Goal: Book appointment/travel/reservation

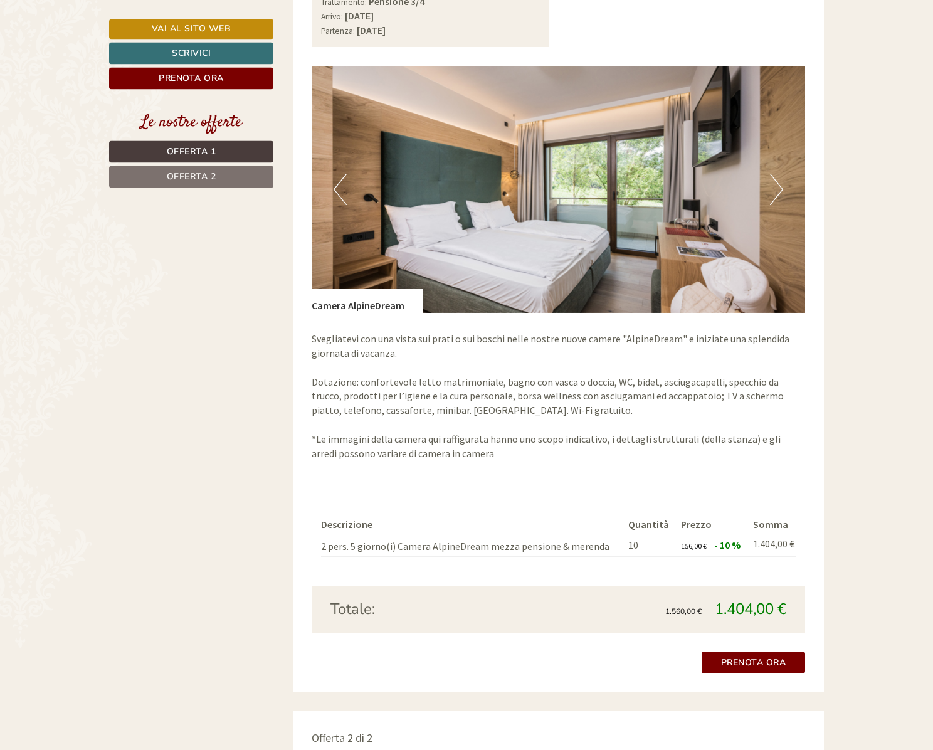
scroll to position [959, 0]
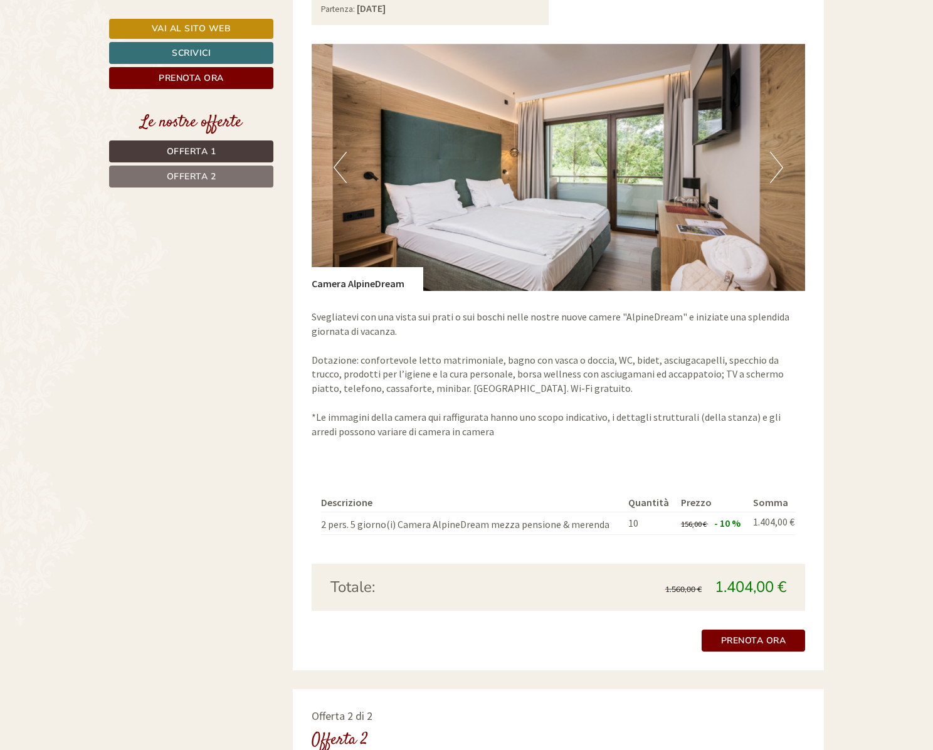
click at [775, 154] on button "Next" at bounding box center [776, 167] width 13 height 31
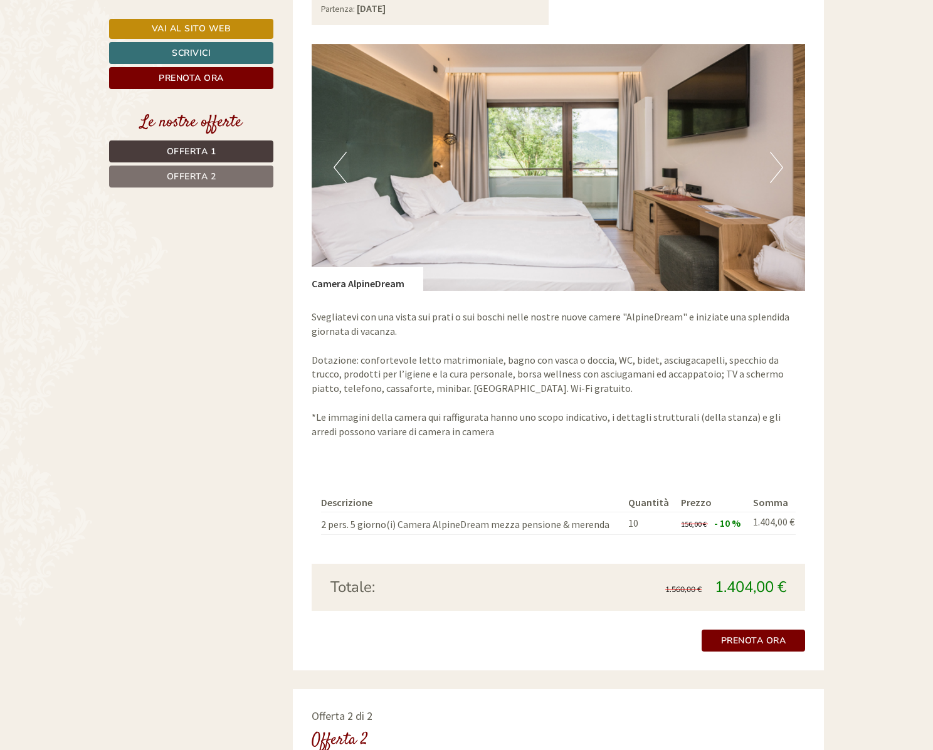
click at [773, 154] on button "Next" at bounding box center [776, 167] width 13 height 31
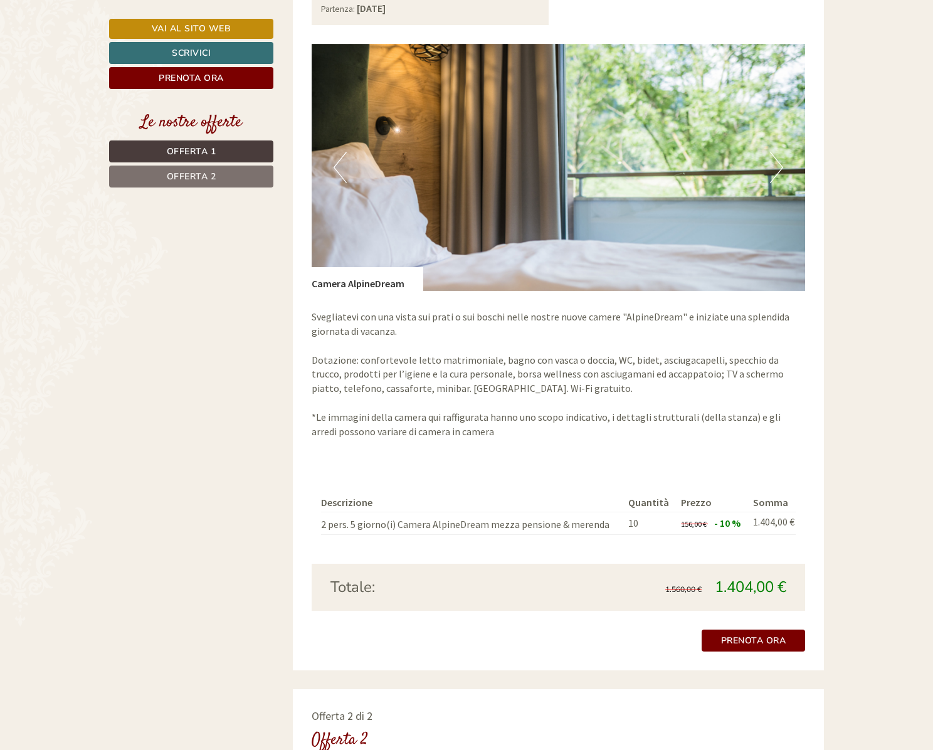
click at [773, 154] on button "Next" at bounding box center [776, 167] width 13 height 31
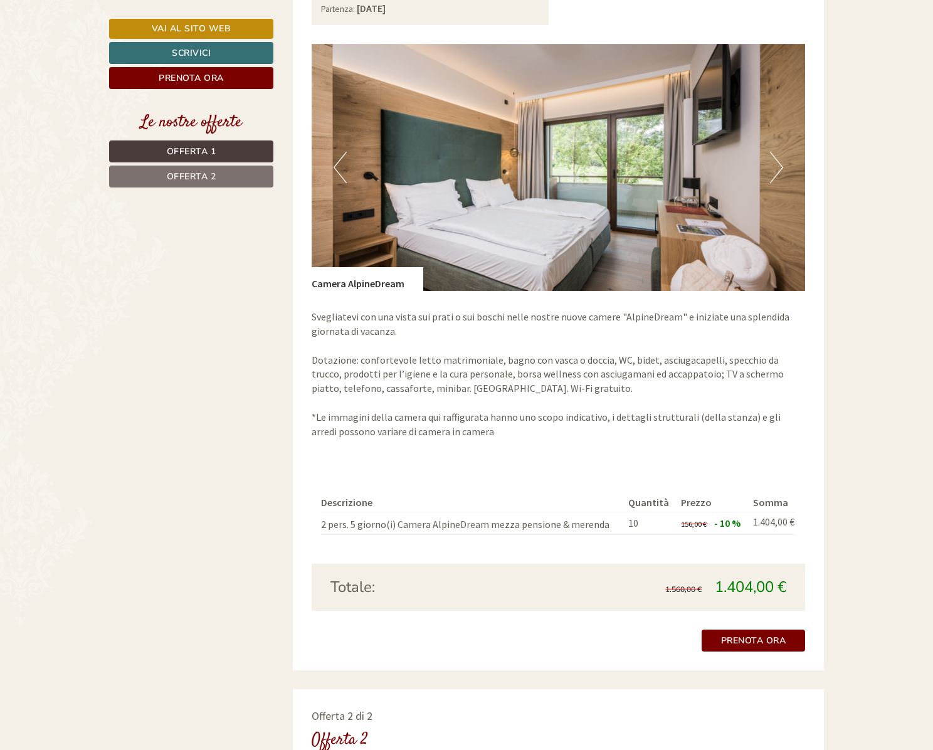
click at [772, 154] on button "Next" at bounding box center [776, 167] width 13 height 31
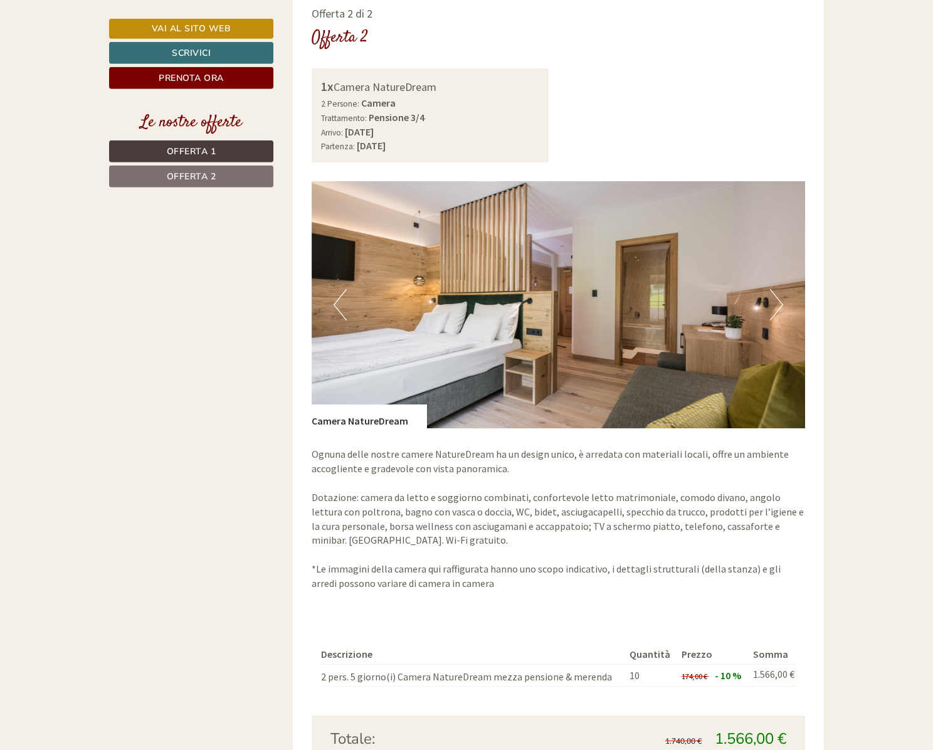
scroll to position [1662, 0]
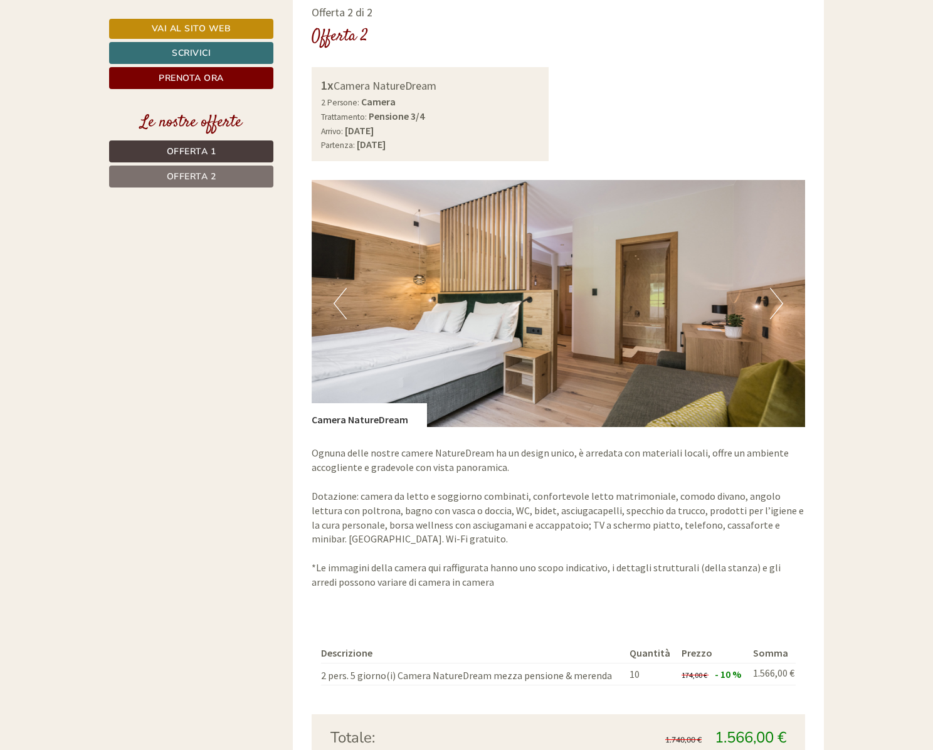
click at [782, 290] on button "Next" at bounding box center [776, 303] width 13 height 31
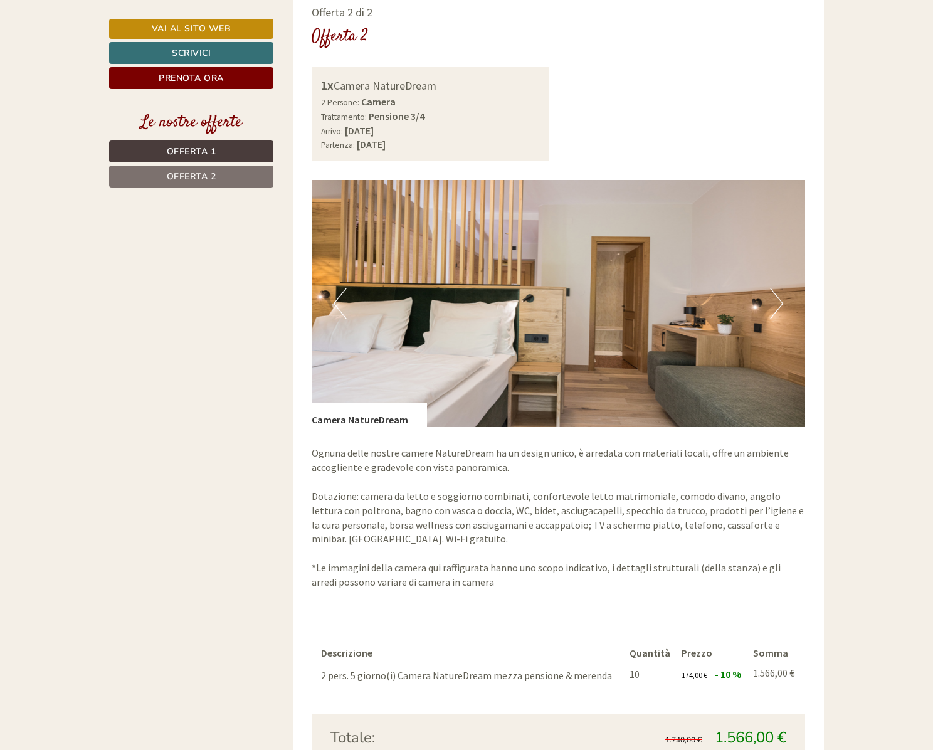
click at [782, 290] on button "Next" at bounding box center [776, 303] width 13 height 31
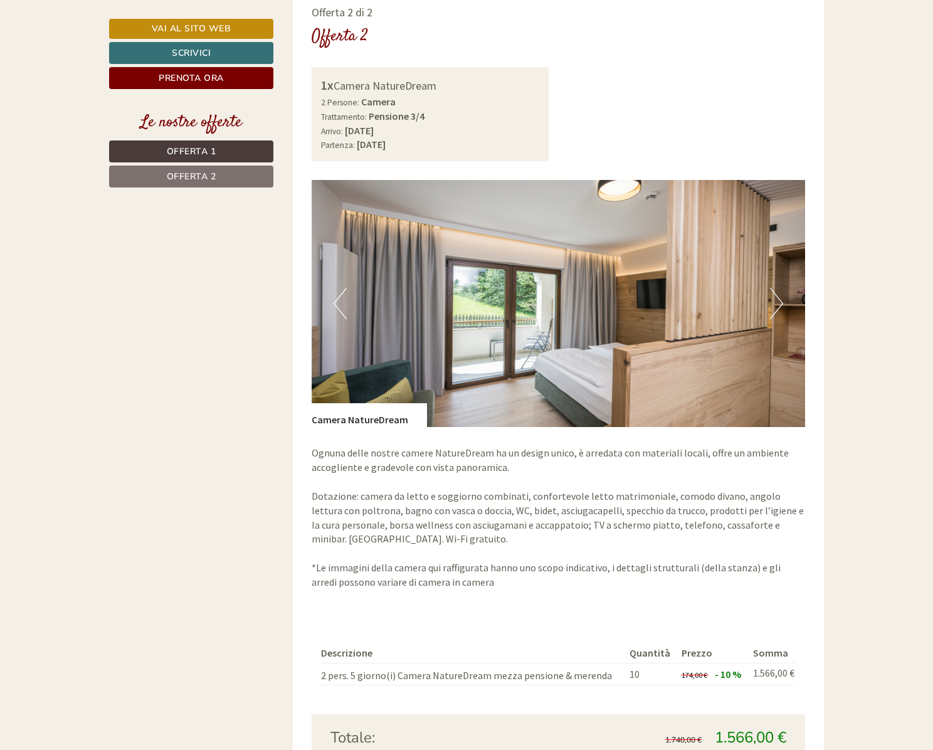
click at [782, 290] on button "Next" at bounding box center [776, 303] width 13 height 31
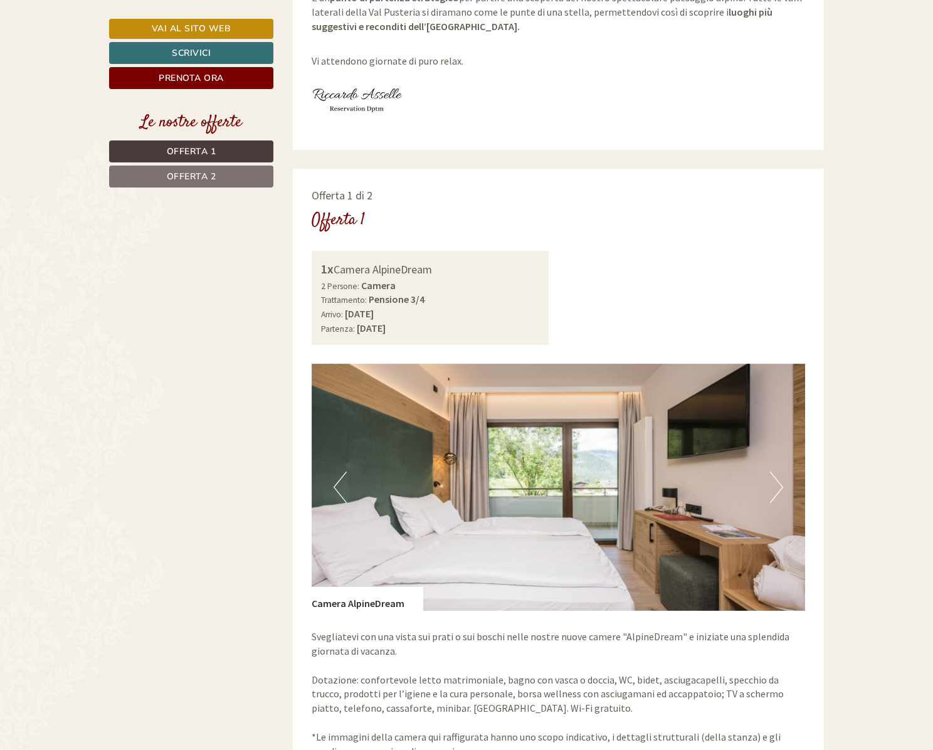
scroll to position [128, 0]
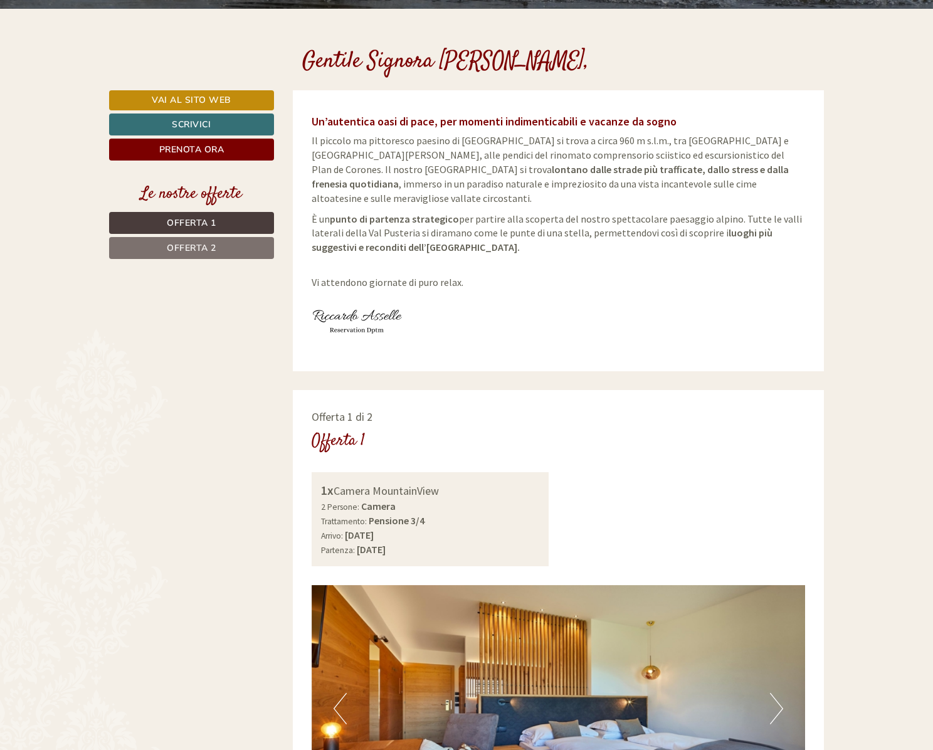
scroll to position [448, 0]
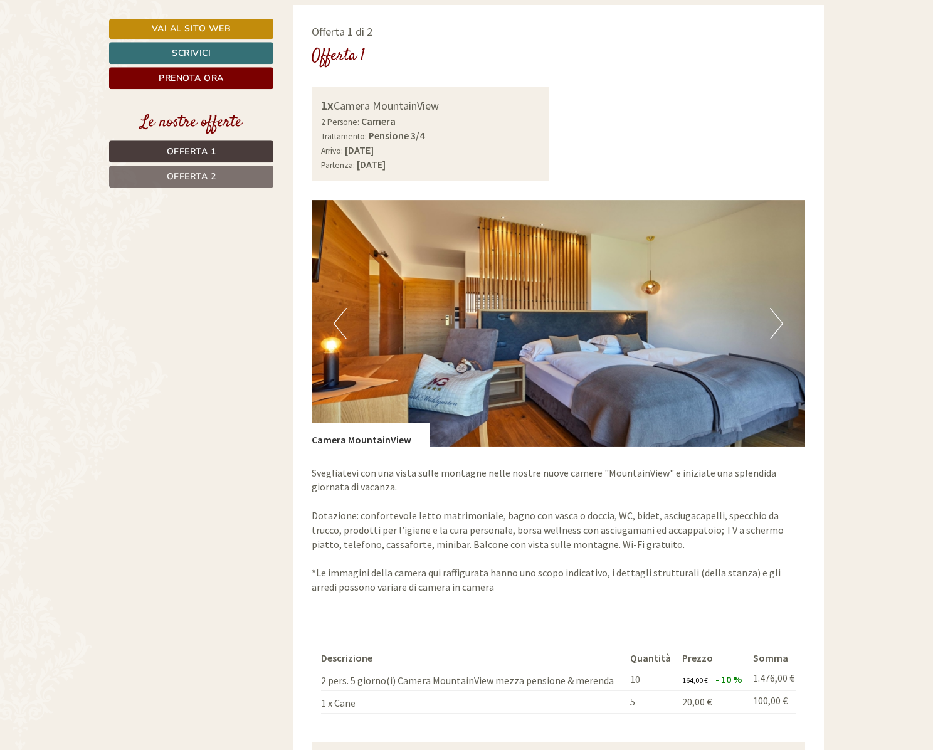
scroll to position [895, 0]
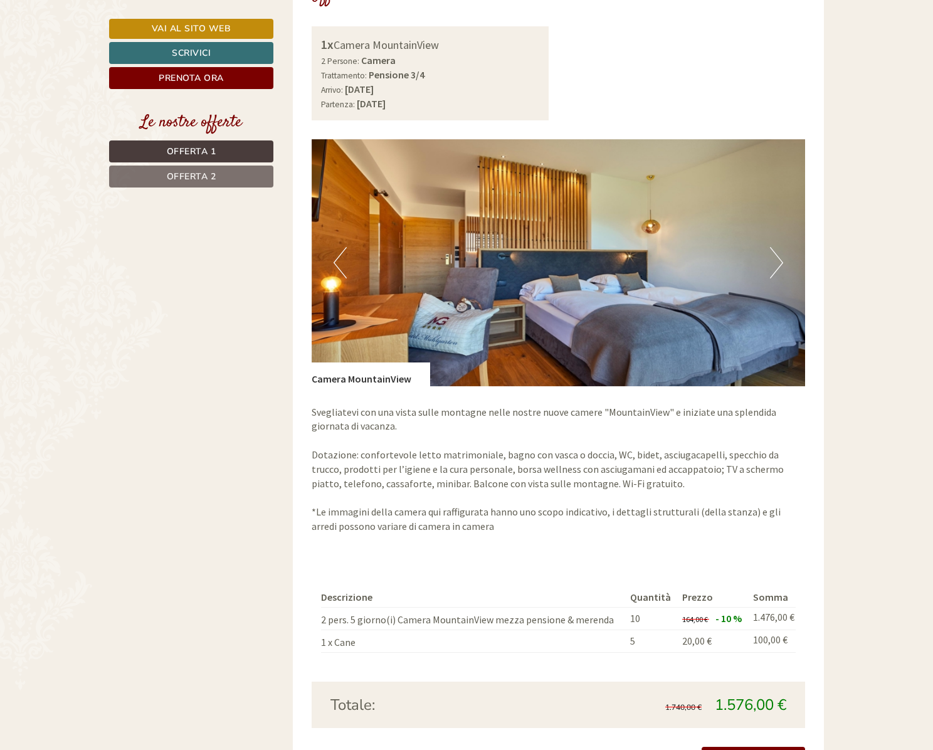
click at [418, 36] on div "1x Camera MountainView" at bounding box center [430, 45] width 219 height 18
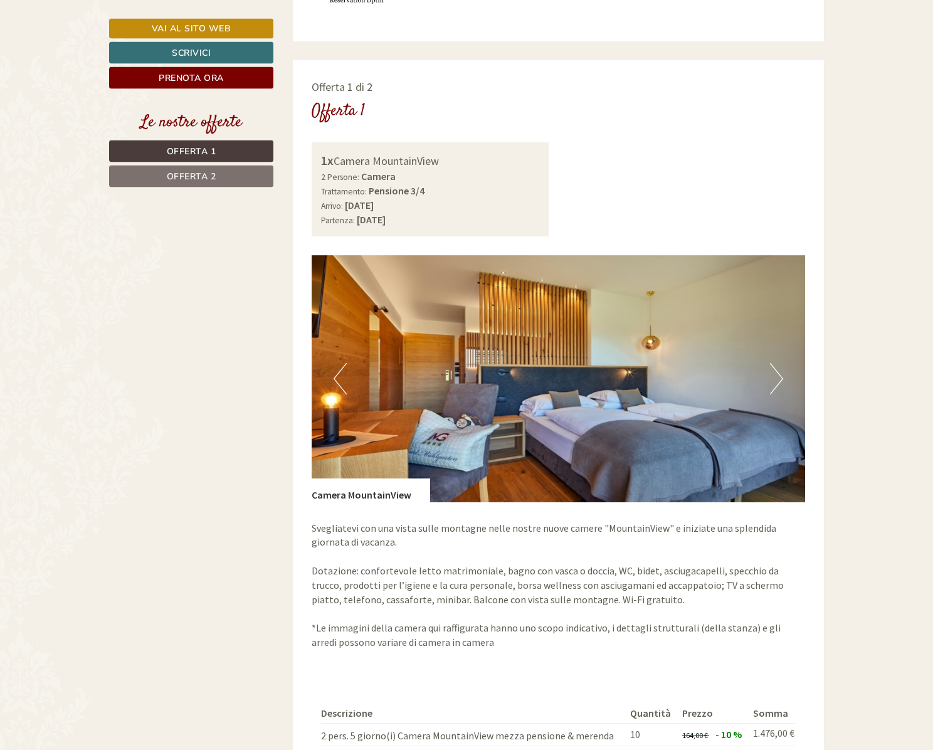
scroll to position [767, 0]
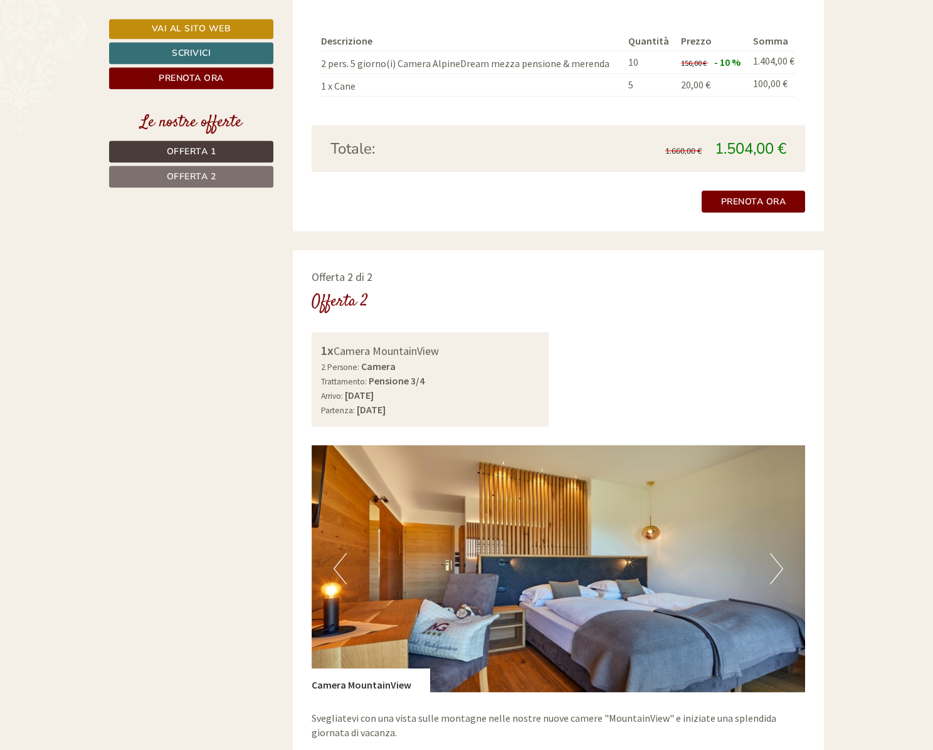
scroll to position [1407, 0]
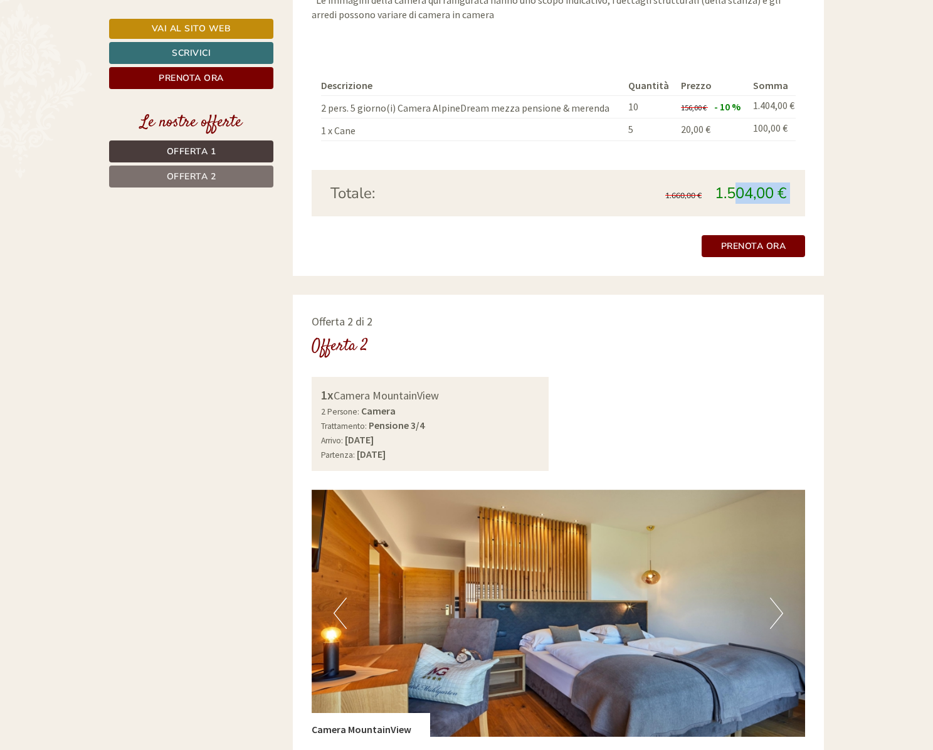
drag, startPoint x: 788, startPoint y: 173, endPoint x: 810, endPoint y: 171, distance: 22.0
click at [633, 182] on div "1.660,00 € 1.504,00 €" at bounding box center [677, 192] width 238 height 21
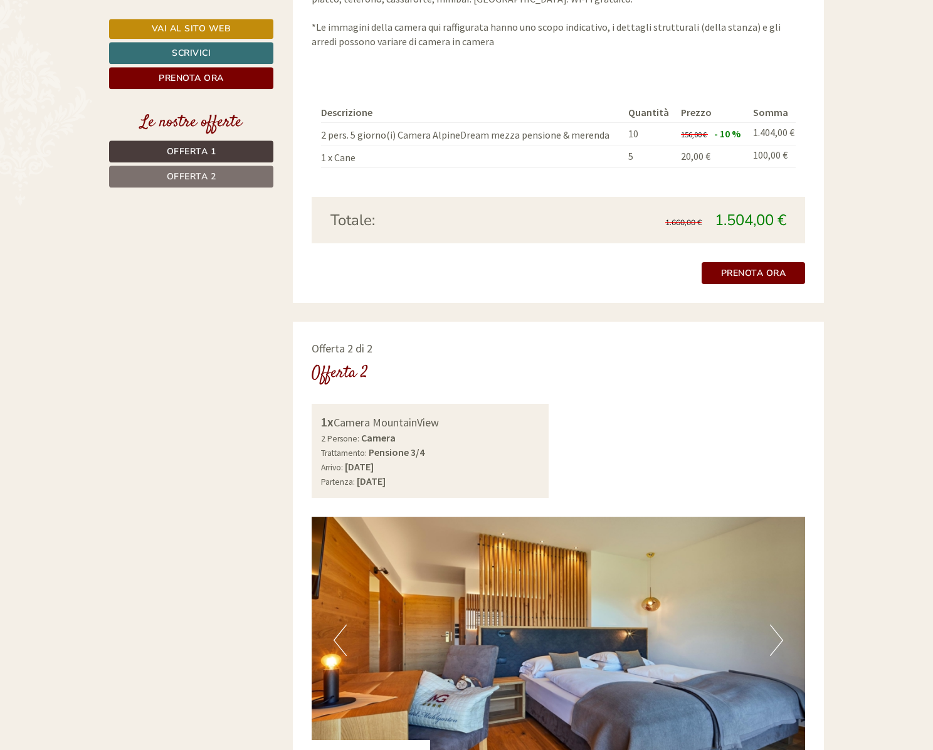
scroll to position [1087, 0]
